Goal: Task Accomplishment & Management: Manage account settings

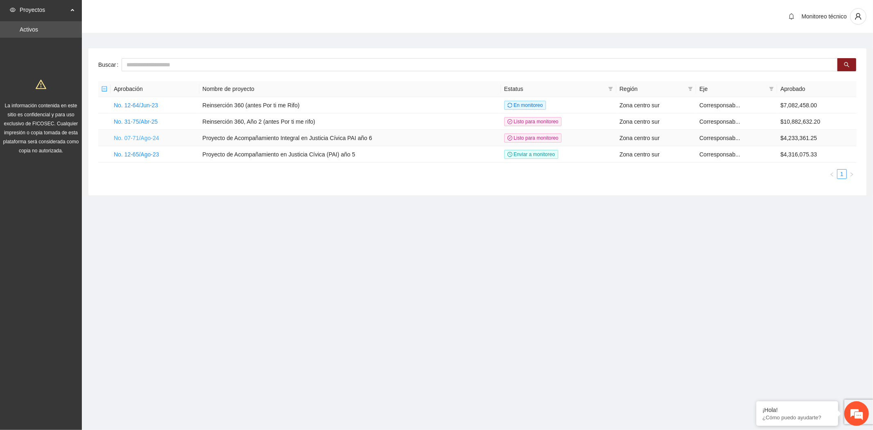
click at [131, 135] on link "No. 07-71/Ago-24" at bounding box center [136, 138] width 45 height 7
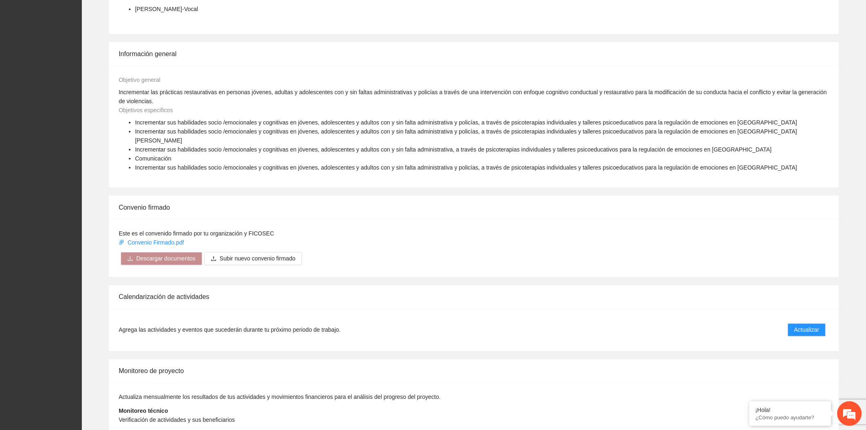
scroll to position [409, 0]
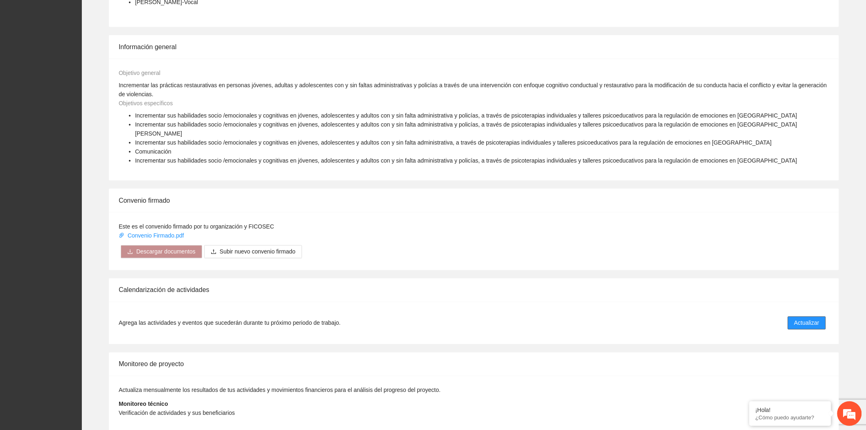
click at [815, 318] on span "Actualizar" at bounding box center [806, 322] width 25 height 9
